Goal: Task Accomplishment & Management: Use online tool/utility

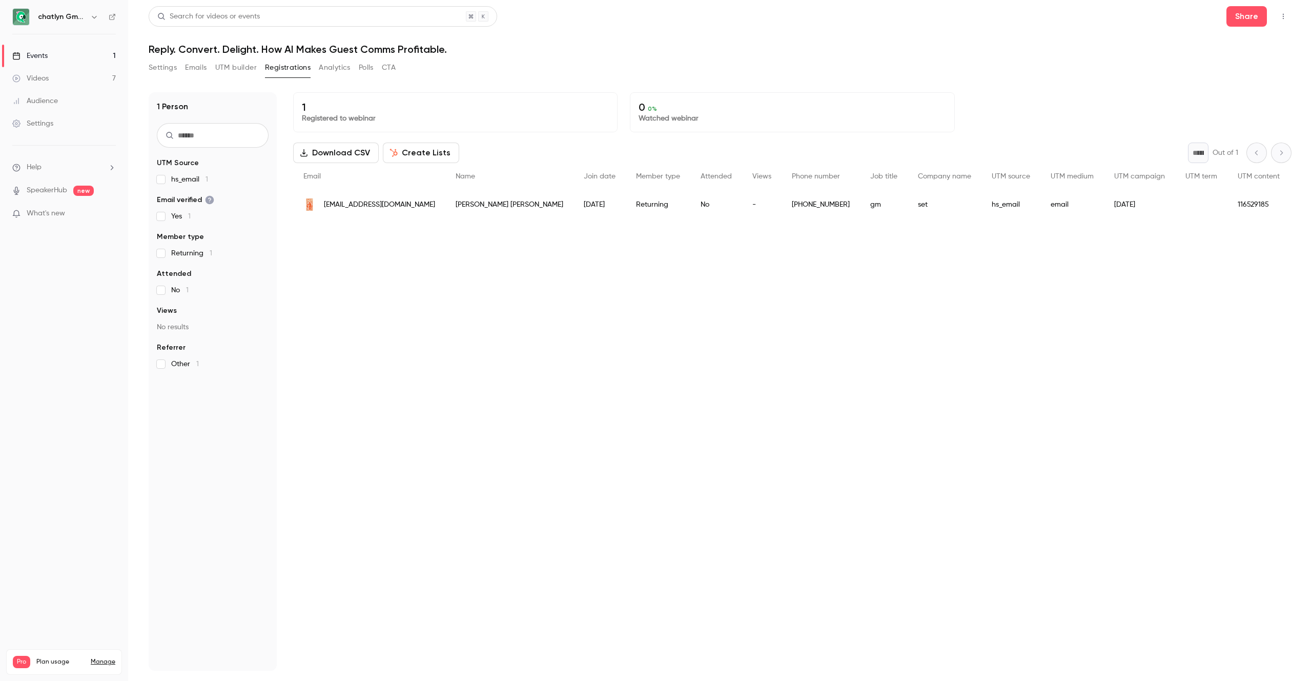
click at [333, 69] on button "Analytics" at bounding box center [335, 67] width 32 height 16
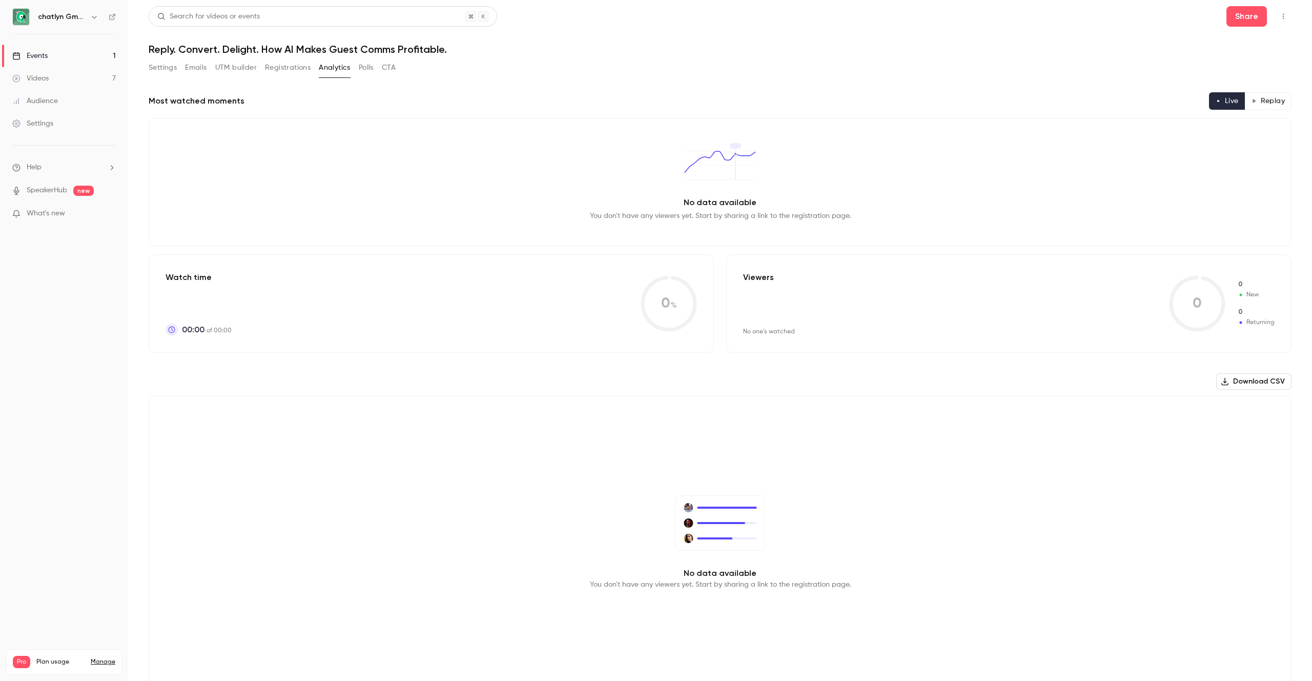
click at [284, 70] on button "Registrations" at bounding box center [288, 67] width 46 height 16
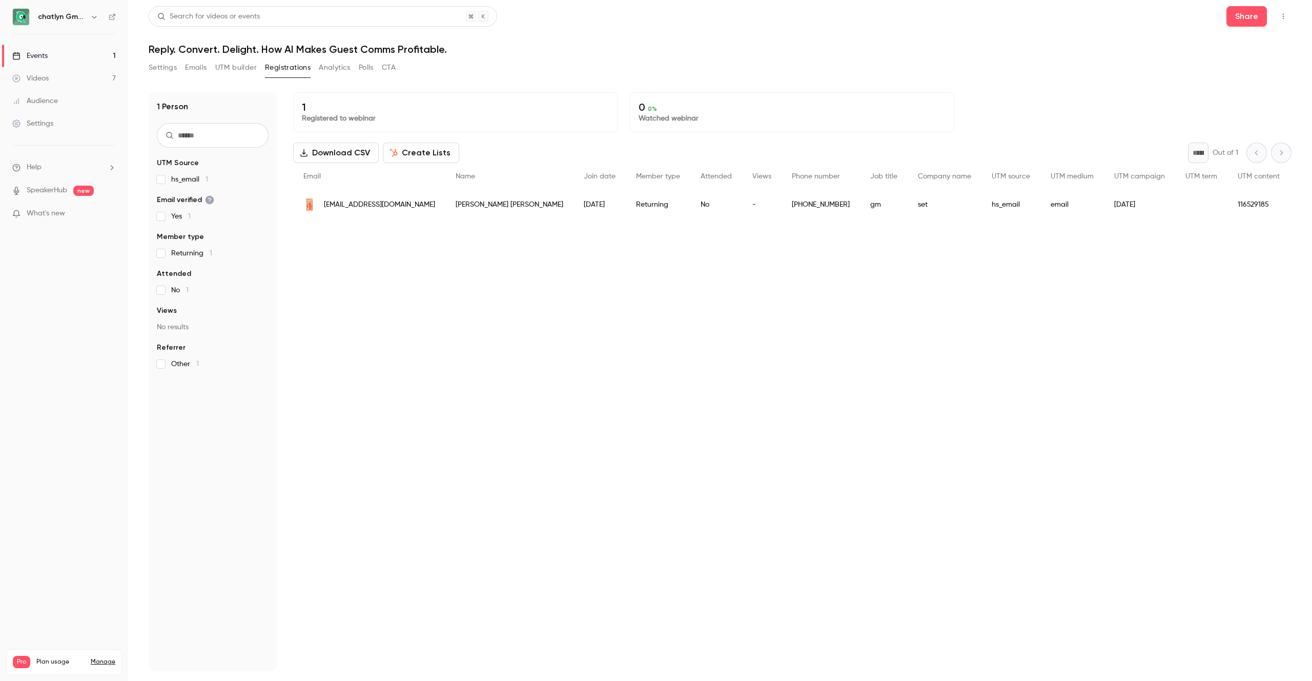
click at [248, 68] on button "UTM builder" at bounding box center [236, 67] width 42 height 16
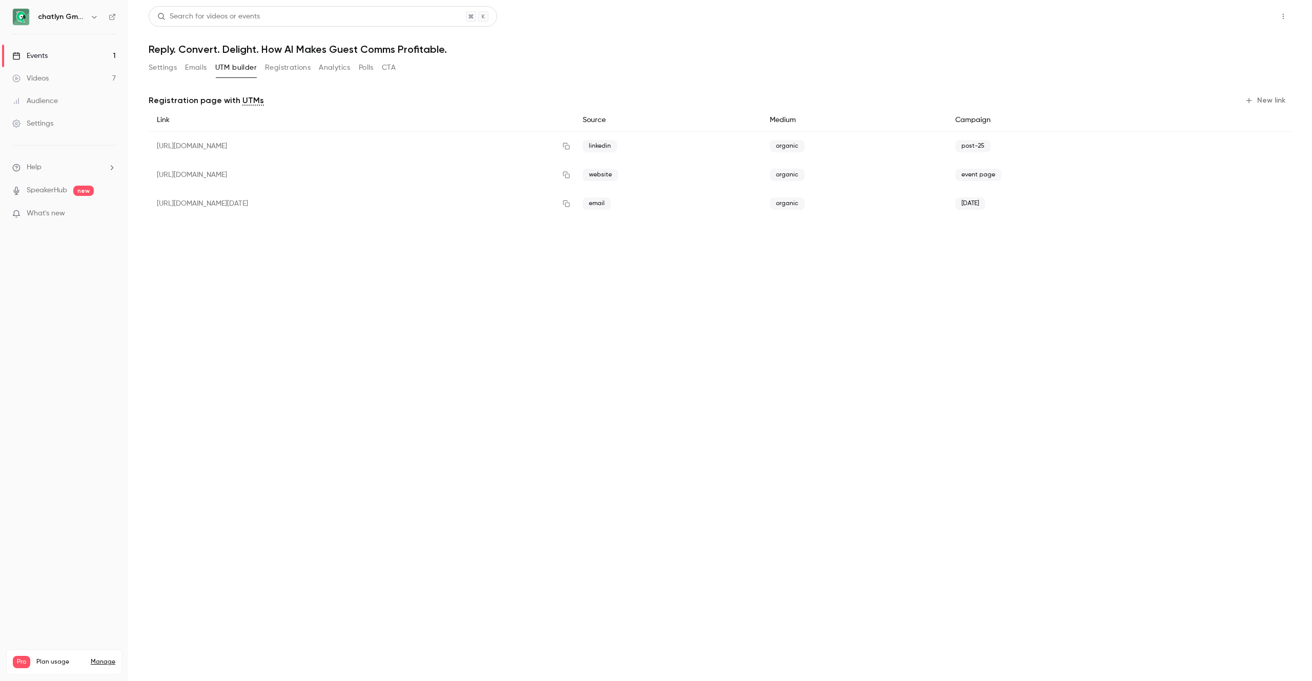
click at [1241, 16] on button "Share" at bounding box center [1246, 16] width 40 height 20
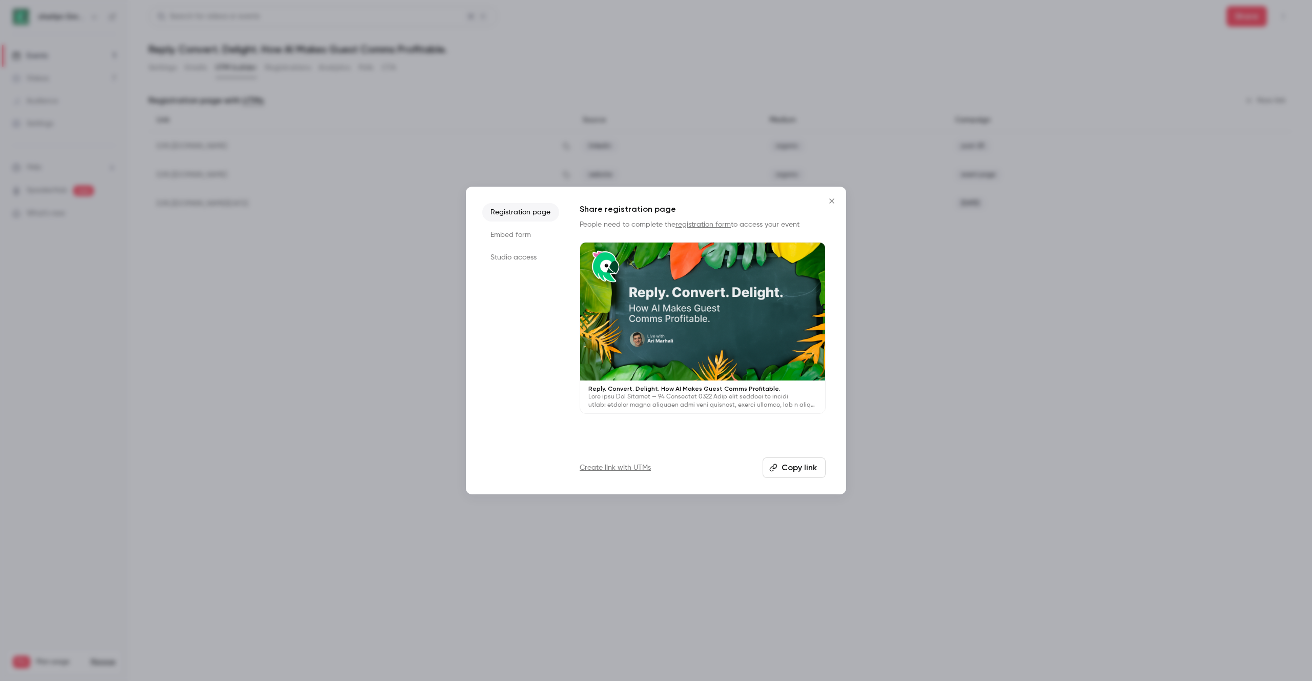
click at [848, 202] on div at bounding box center [656, 340] width 1312 height 681
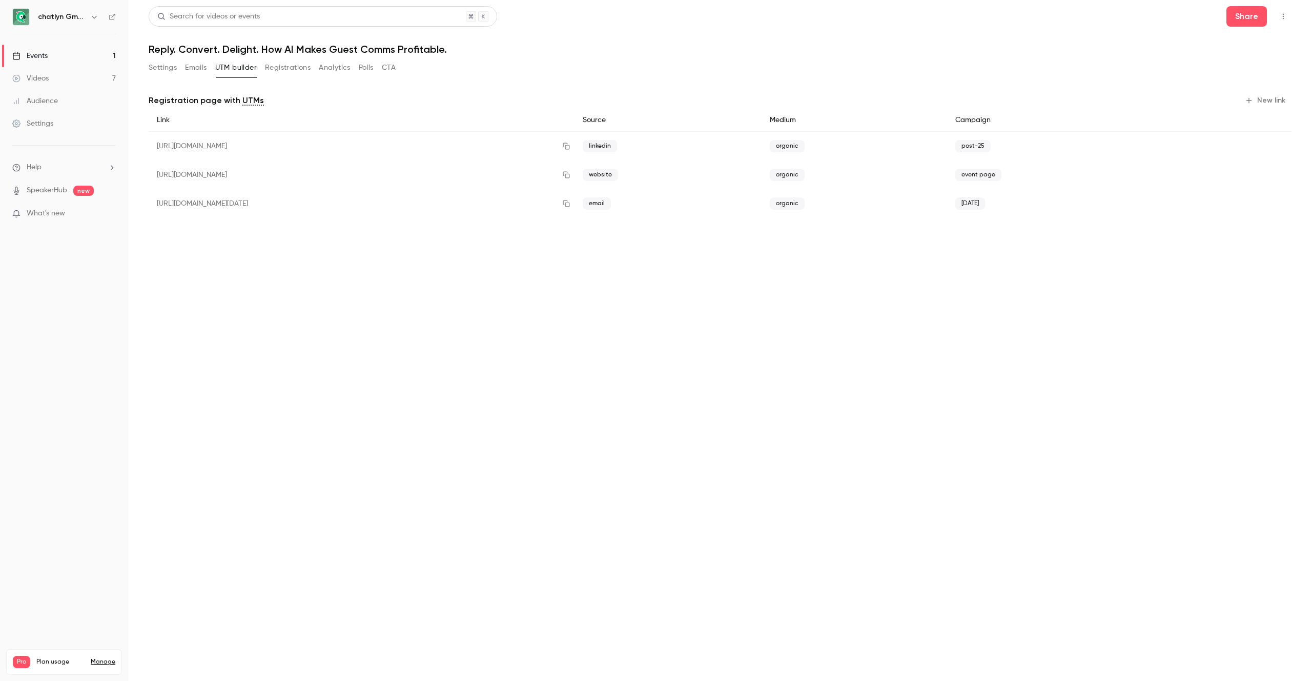
drag, startPoint x: 837, startPoint y: 203, endPoint x: 914, endPoint y: 193, distance: 78.0
click at [805, 203] on span "organic" at bounding box center [787, 203] width 35 height 12
click at [1265, 99] on button "New link" at bounding box center [1266, 100] width 51 height 16
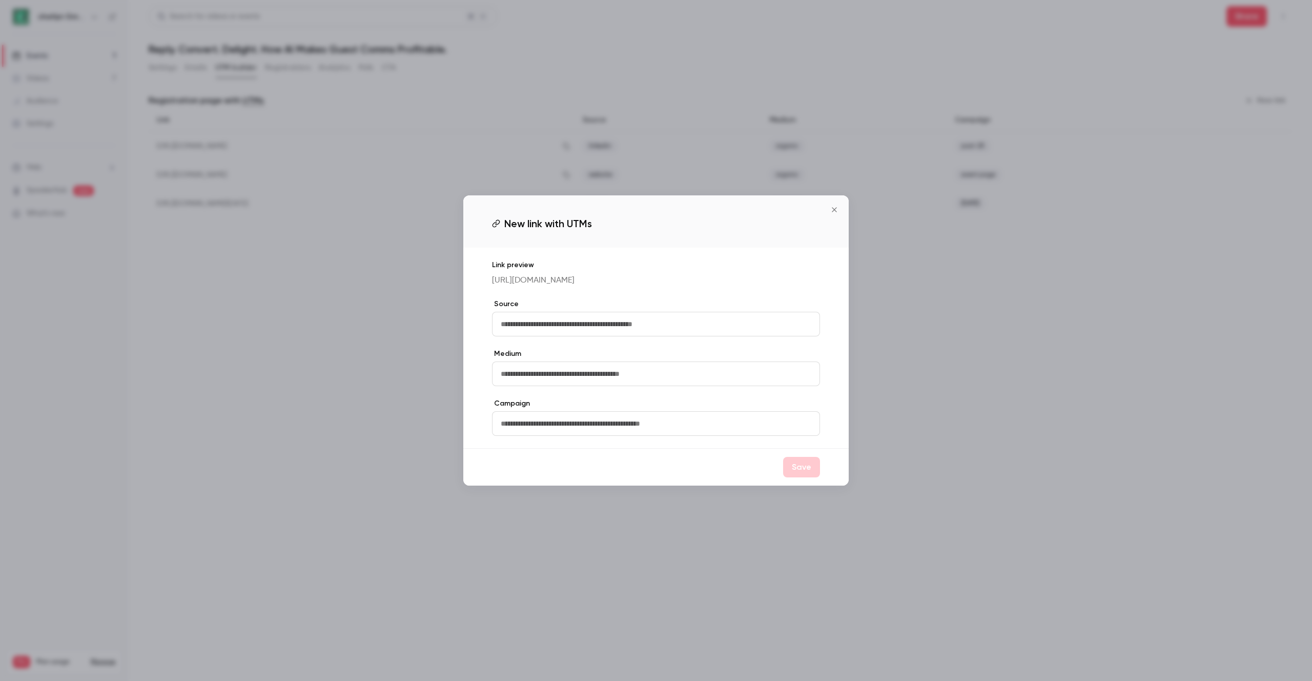
click at [542, 336] on input "text" at bounding box center [656, 324] width 328 height 25
type input "*"
type input "*****"
click at [567, 375] on input "text" at bounding box center [656, 373] width 328 height 25
type input "*******"
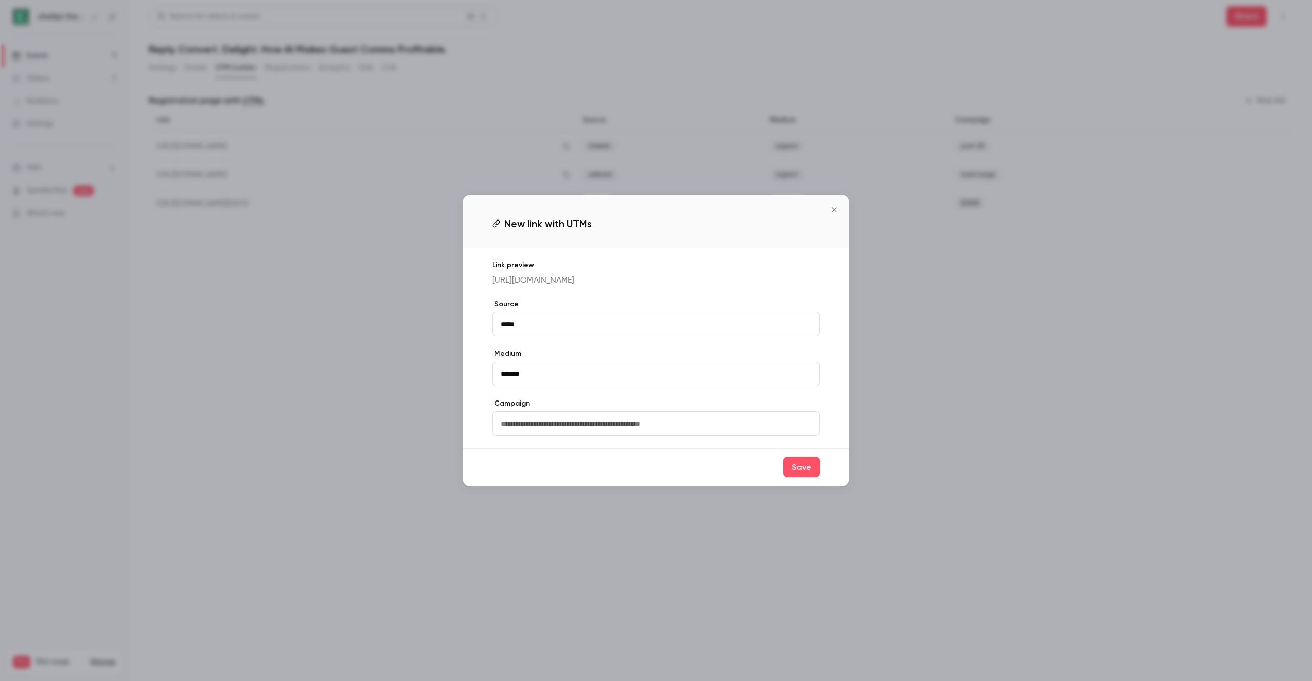
click at [551, 435] on input "text" at bounding box center [656, 423] width 328 height 25
type input "**********"
click at [799, 477] on button "Save" at bounding box center [801, 467] width 37 height 20
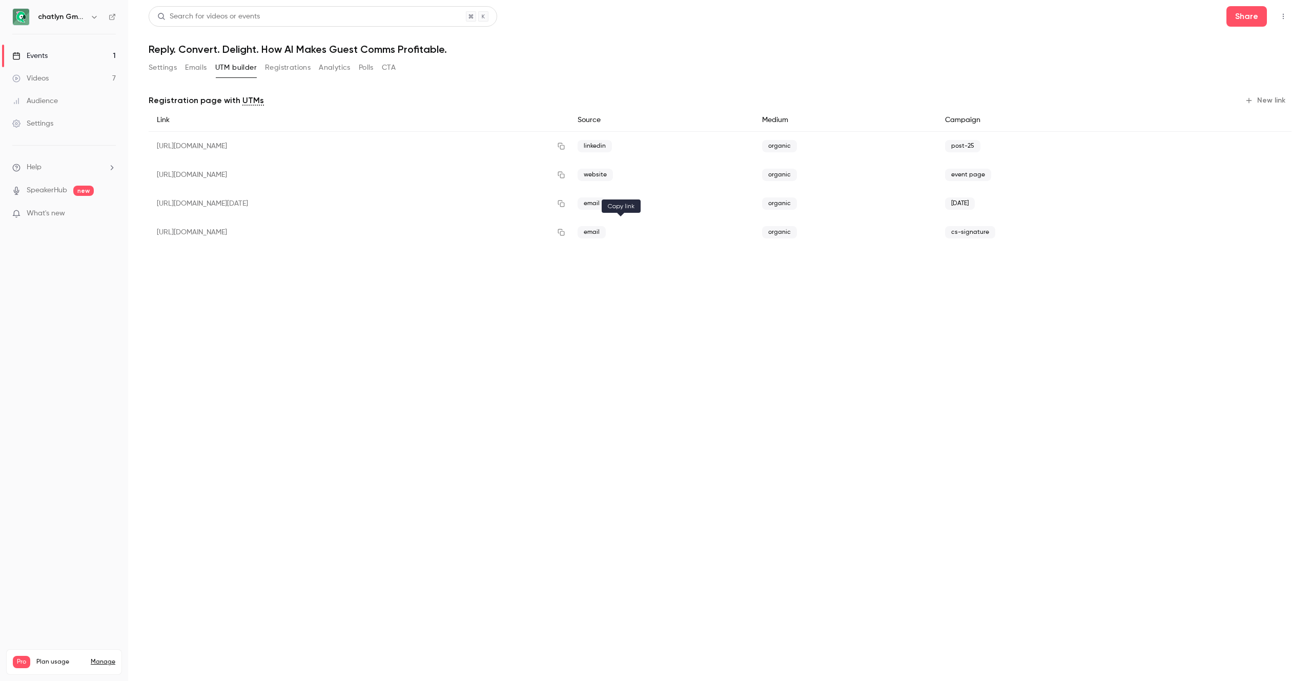
click at [565, 234] on icon "button" at bounding box center [561, 232] width 8 height 7
click at [198, 64] on button "Emails" at bounding box center [196, 67] width 22 height 16
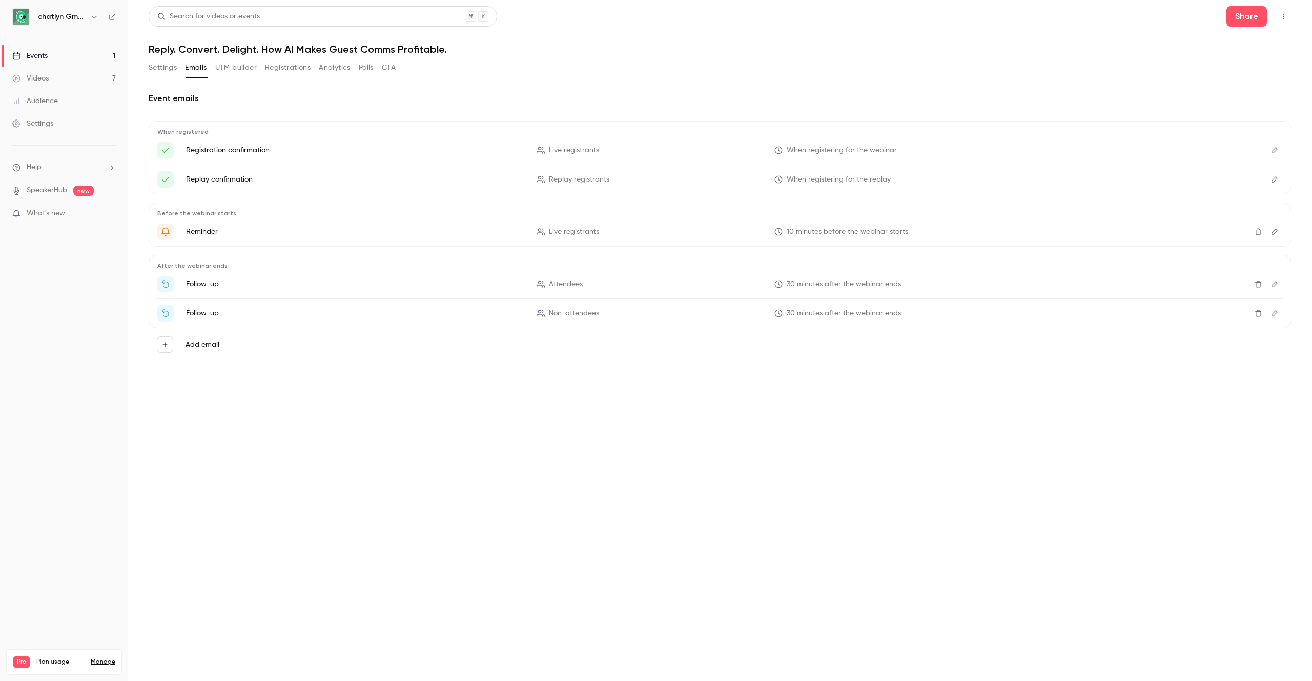
drag, startPoint x: 229, startPoint y: 67, endPoint x: 237, endPoint y: 67, distance: 8.7
click at [230, 67] on button "UTM builder" at bounding box center [236, 67] width 42 height 16
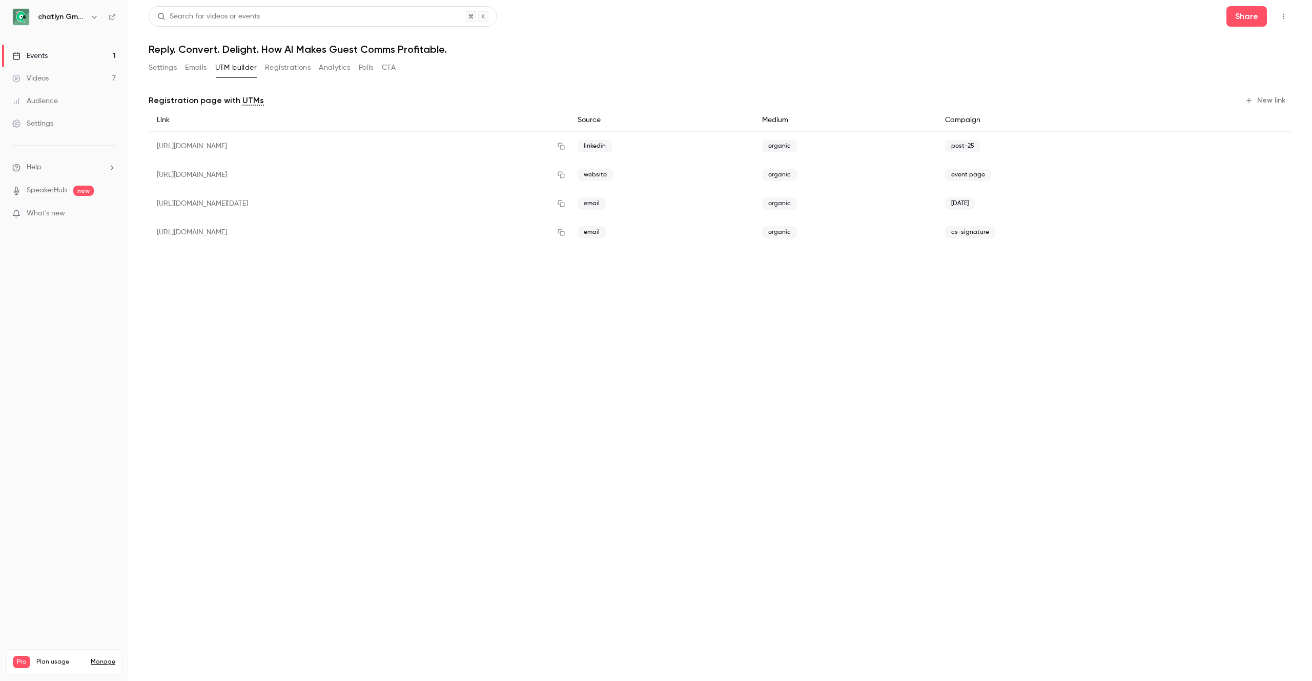
click at [294, 68] on button "Registrations" at bounding box center [288, 67] width 46 height 16
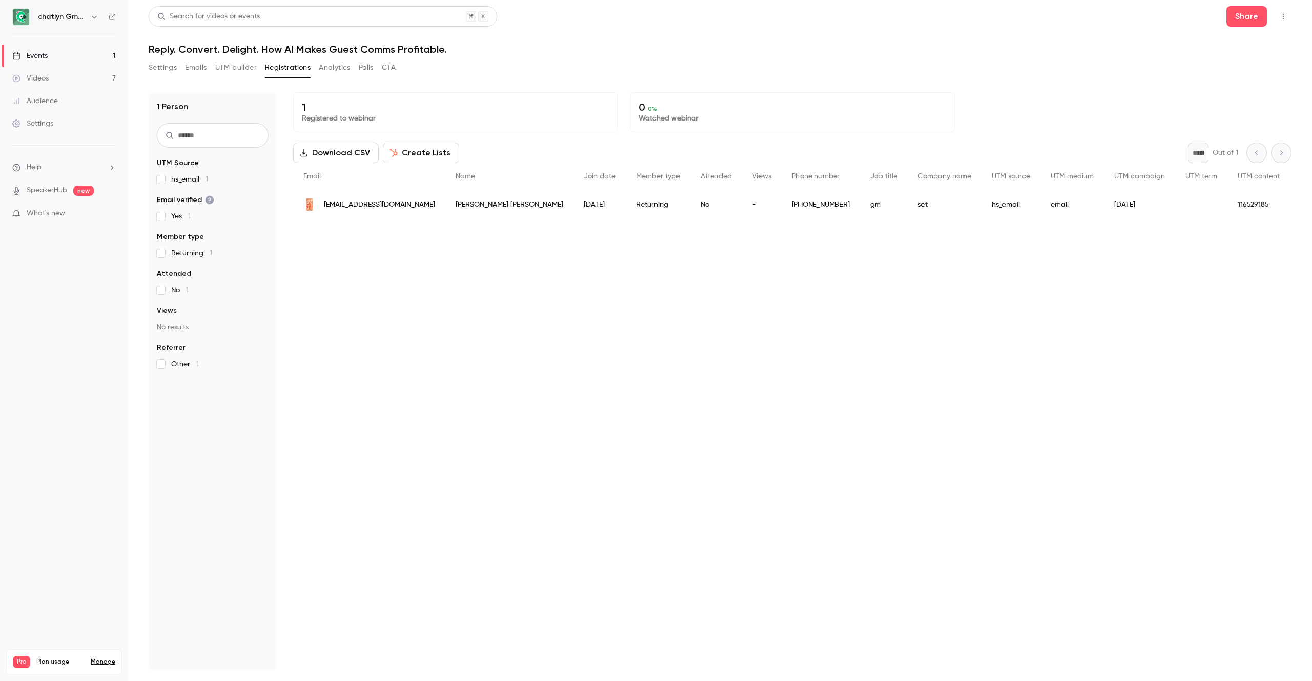
click at [170, 70] on button "Settings" at bounding box center [163, 67] width 28 height 16
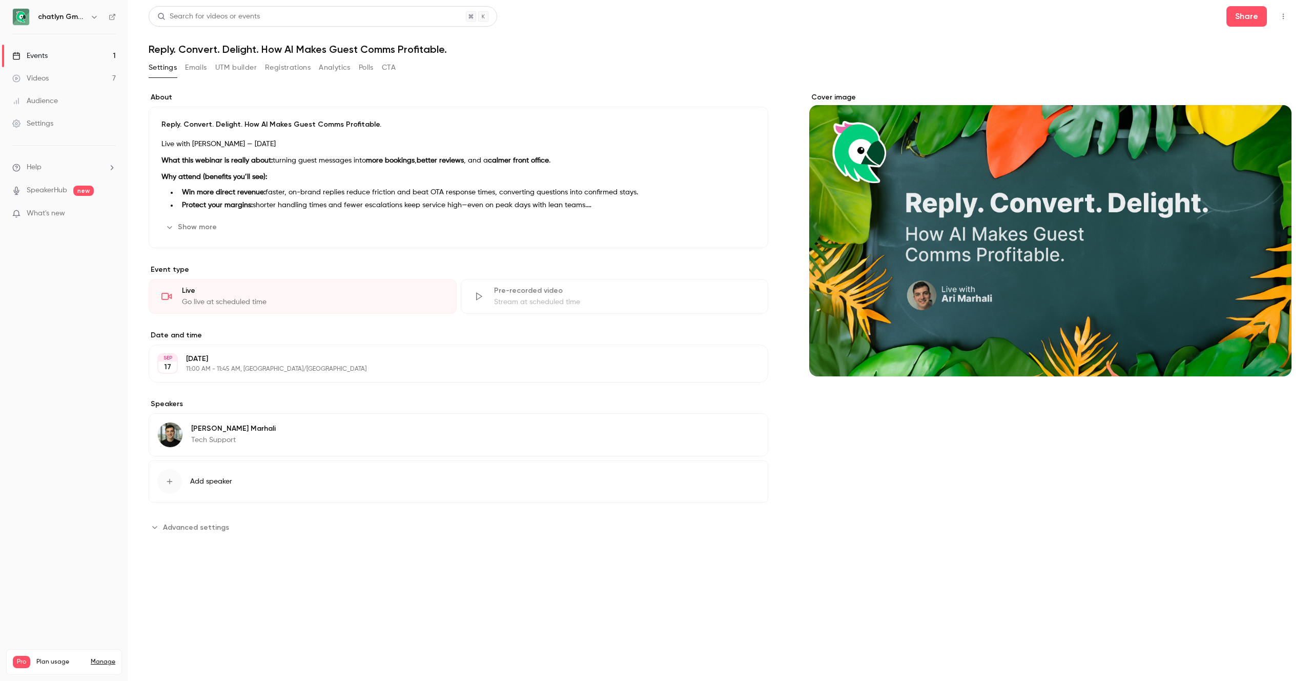
click at [224, 141] on p "Live with Ari Marhali — 17 September 2025" at bounding box center [458, 144] width 594 height 12
